Goal: Task Accomplishment & Management: Use online tool/utility

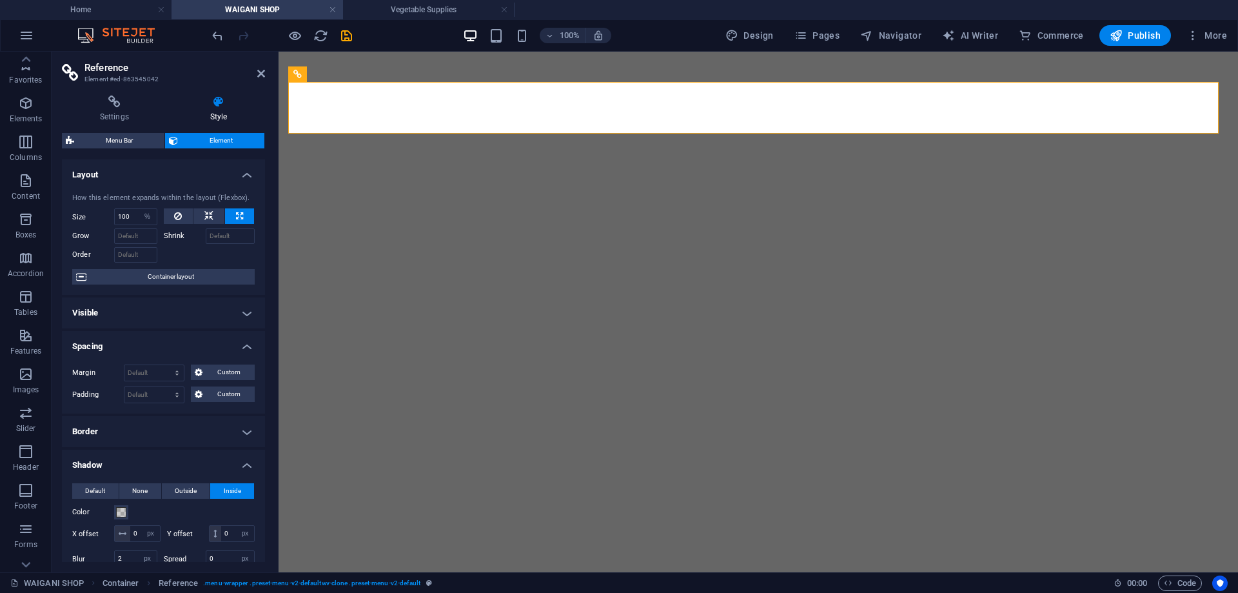
select select "%"
select select "px"
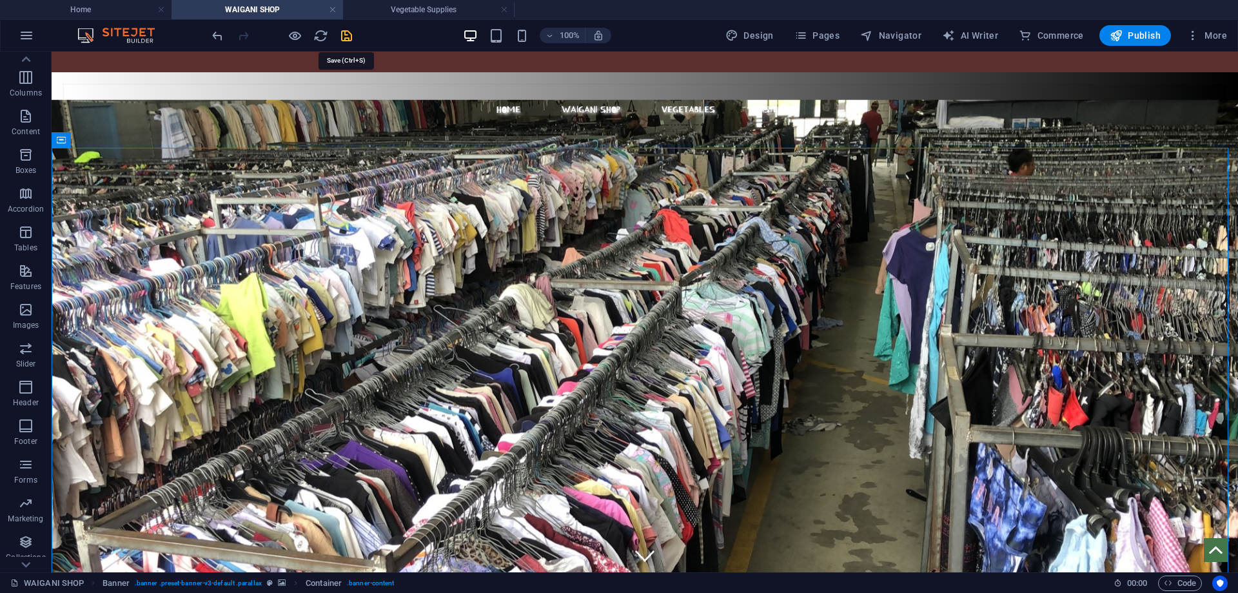
click at [351, 37] on icon "save" at bounding box center [346, 35] width 15 height 15
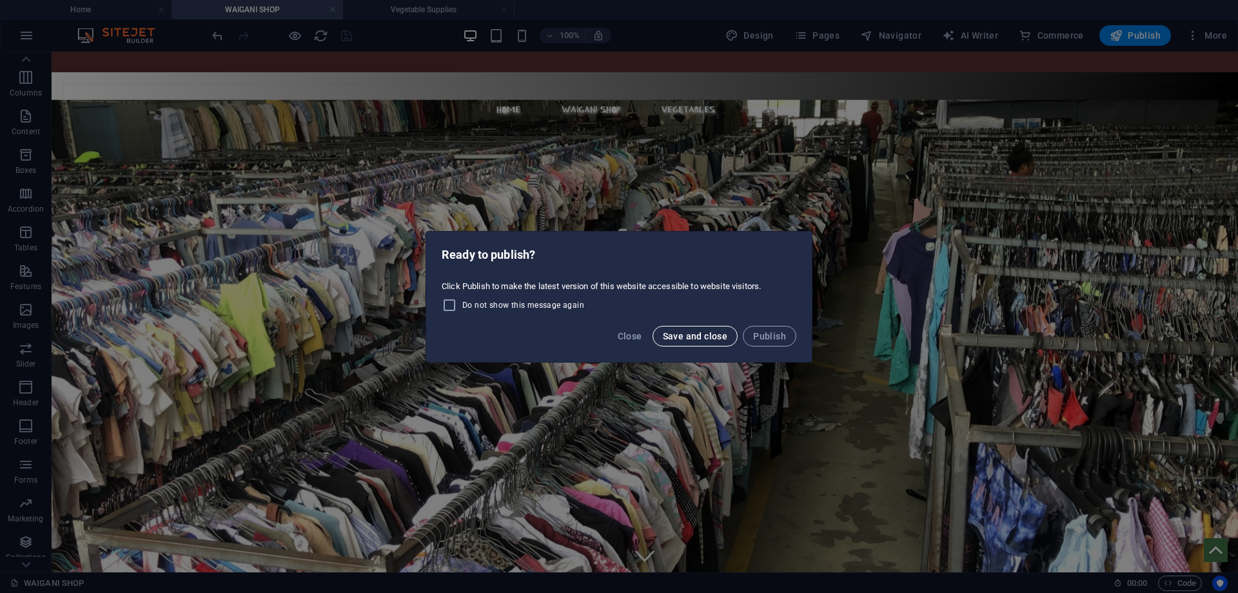
click at [689, 335] on span "Save and close" at bounding box center [695, 336] width 65 height 10
